Goal: Check status: Check status

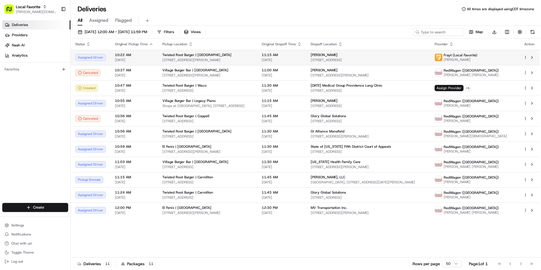
click at [87, 57] on div "Assigned Driver" at bounding box center [90, 57] width 31 height 7
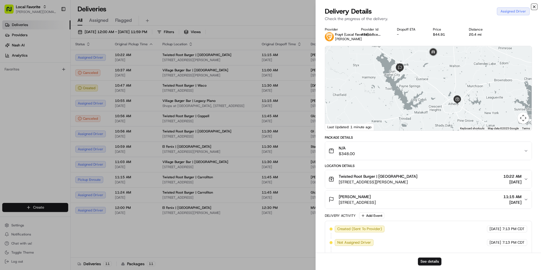
click at [534, 8] on icon "button" at bounding box center [534, 7] width 5 height 5
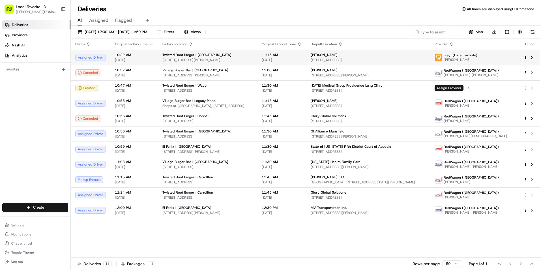
click at [103, 56] on div "Assigned Driver" at bounding box center [90, 57] width 31 height 7
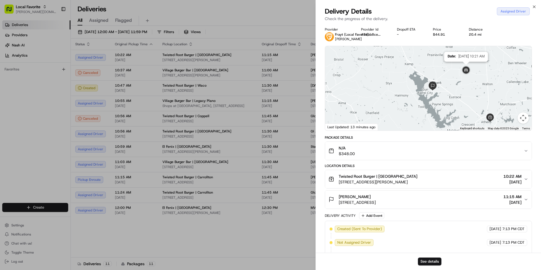
click at [464, 69] on img at bounding box center [466, 70] width 16 height 16
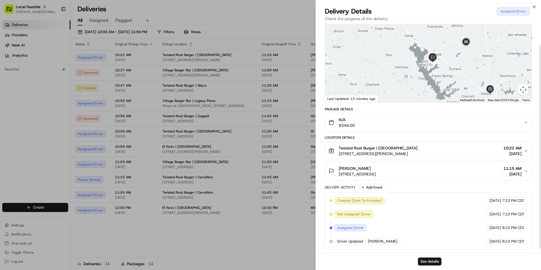
scroll to position [29, 0]
click at [431, 263] on button "See details" at bounding box center [429, 261] width 23 height 8
click at [536, 8] on div "Delivery Details Assigned Driver Check the progress of the delivery." at bounding box center [428, 15] width 225 height 17
click at [531, 8] on div "Delivery Details Assigned Driver" at bounding box center [428, 11] width 207 height 9
click at [532, 5] on icon "button" at bounding box center [534, 7] width 5 height 5
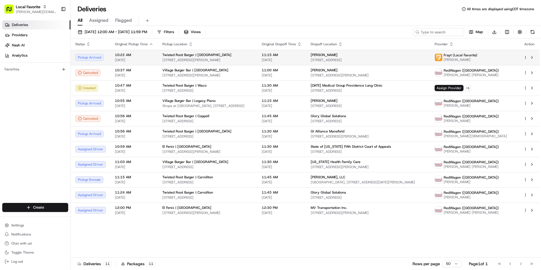
click at [101, 59] on div "Pickup Arrived" at bounding box center [90, 57] width 31 height 7
